Goal: Transaction & Acquisition: Subscribe to service/newsletter

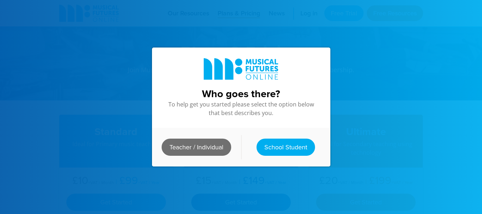
click at [217, 138] on link "Teacher / Individual" at bounding box center [197, 146] width 70 height 17
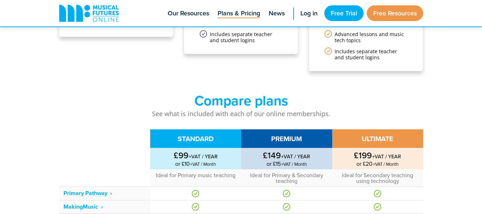
scroll to position [203, 0]
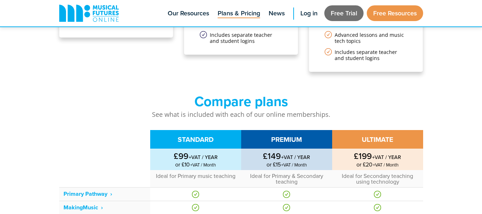
click at [338, 13] on link "Free Trial" at bounding box center [343, 13] width 39 height 16
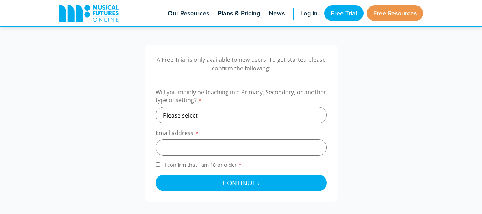
scroll to position [236, 0]
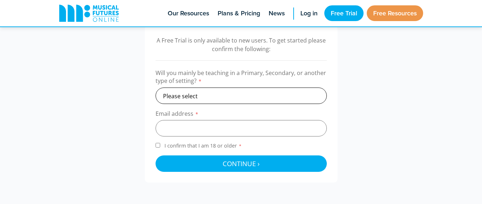
click at [199, 93] on select "Please select Primary Secondary Other" at bounding box center [240, 95] width 171 height 16
select select "primary"
click at [155, 87] on select "Please select Primary Secondary Other" at bounding box center [240, 95] width 171 height 16
click at [190, 125] on input "email" at bounding box center [240, 128] width 171 height 16
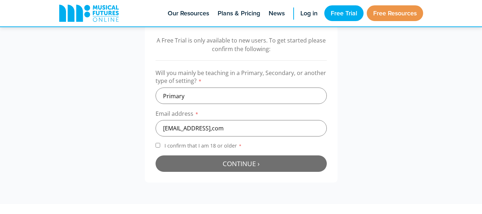
click at [210, 160] on button "Continue › Checking your details..." at bounding box center [240, 163] width 171 height 16
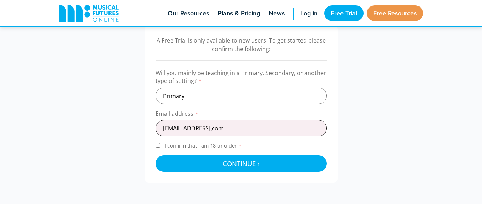
click at [216, 124] on input "ehennigan19@gmail,com" at bounding box center [240, 128] width 171 height 16
click at [218, 127] on input "ehennigan19@gmail,com" at bounding box center [240, 128] width 171 height 16
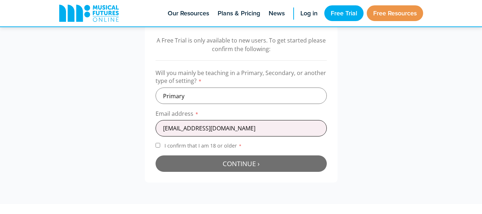
type input "ehennigan19@gmail.com"
click at [223, 159] on span "Continue ›" at bounding box center [240, 163] width 37 height 9
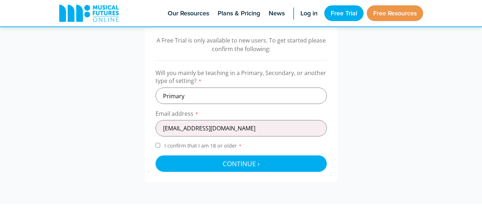
click at [156, 144] on input "I confirm that I am 18 or older *" at bounding box center [157, 145] width 5 height 5
checkbox input "true"
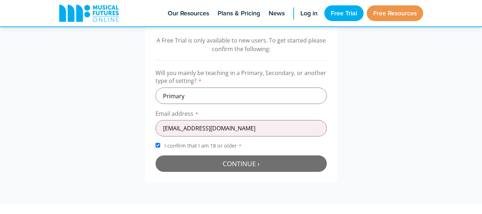
click at [201, 160] on button "Continue › Checking your details..." at bounding box center [240, 163] width 171 height 16
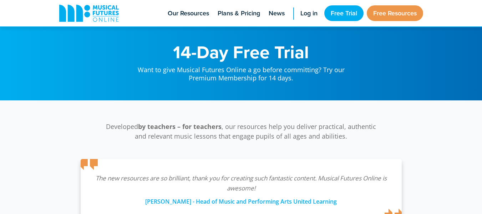
scroll to position [233, 0]
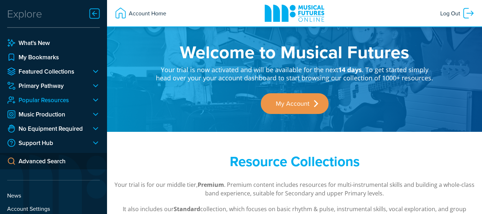
click at [41, 98] on link "Popular Resources" at bounding box center [46, 100] width 78 height 9
